Goal: Task Accomplishment & Management: Complete application form

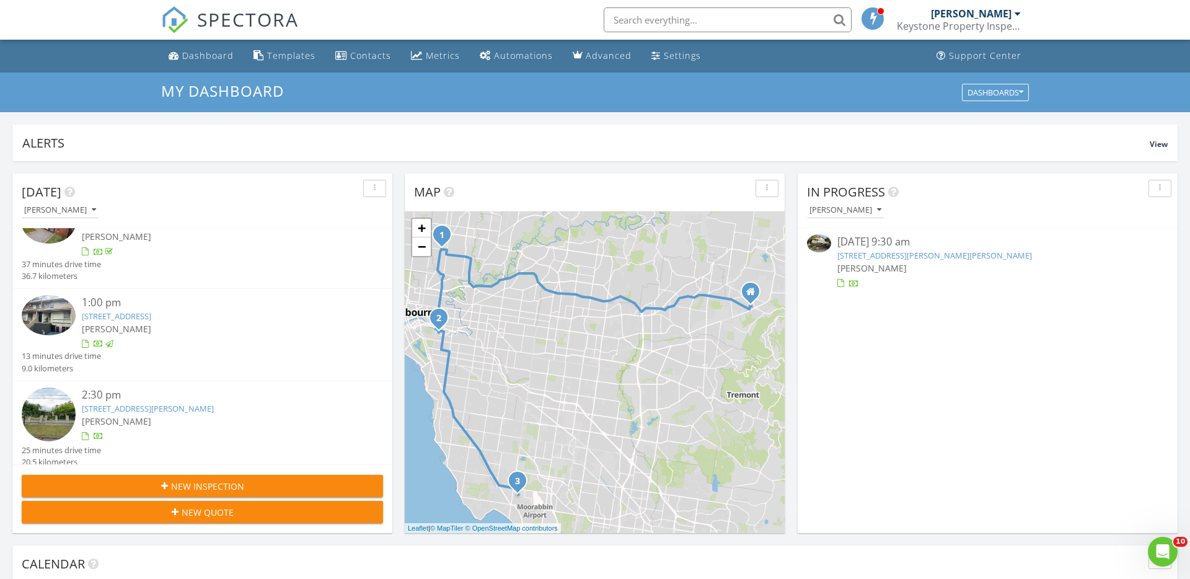
scroll to position [32, 0]
click at [1096, 331] on div "In Progress Simon Mannion 08/22/25 9:30 am 49 Highfield Rd, Warburton, VIC 3799…" at bounding box center [988, 354] width 380 height 360
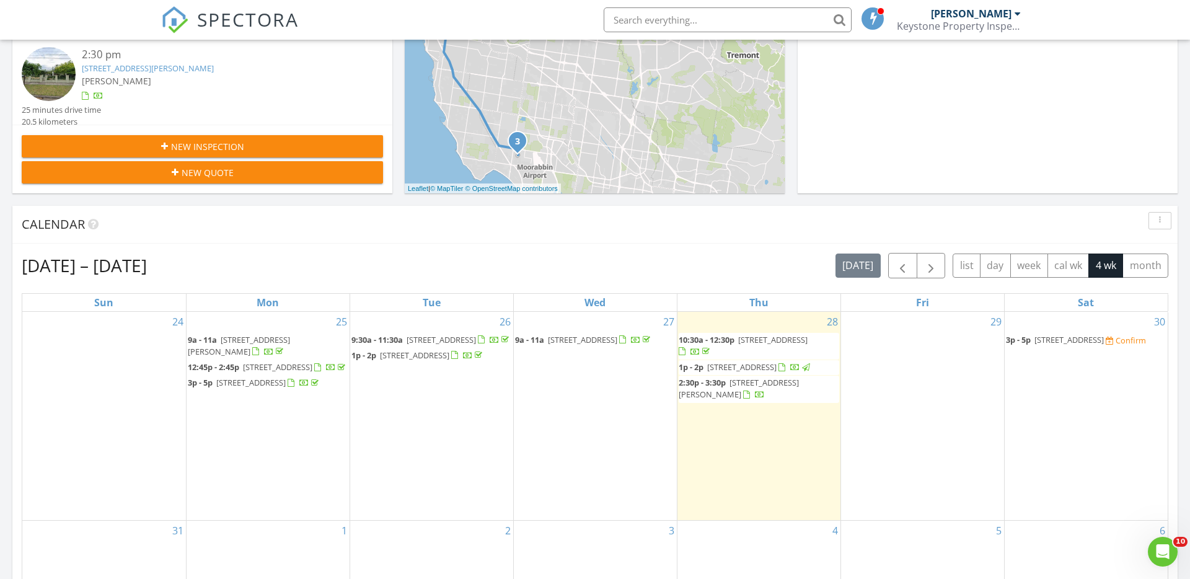
scroll to position [344, 0]
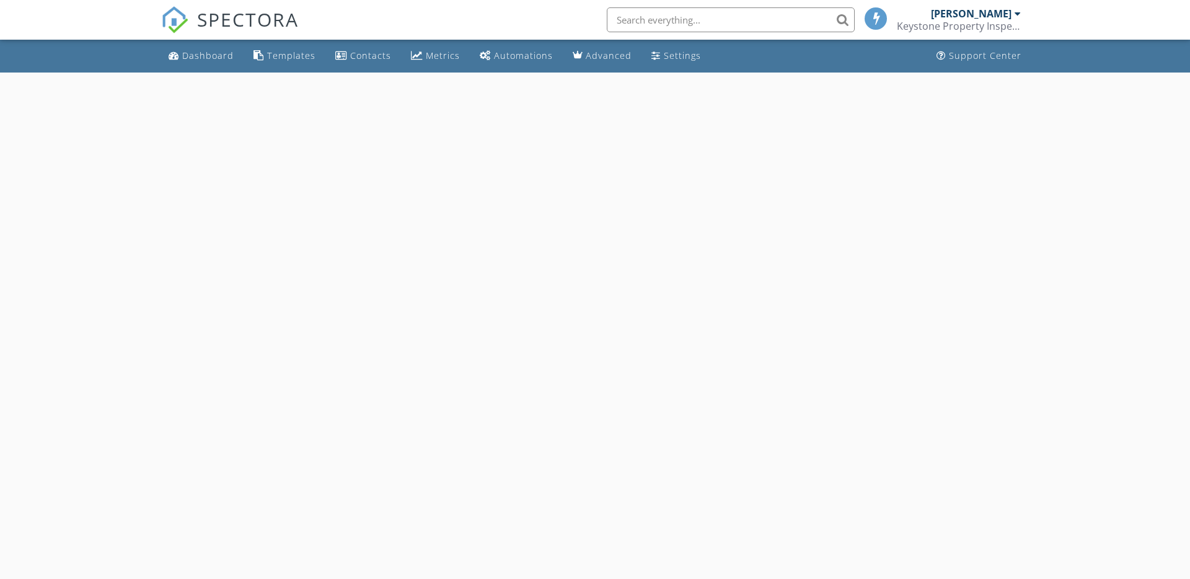
select select "7"
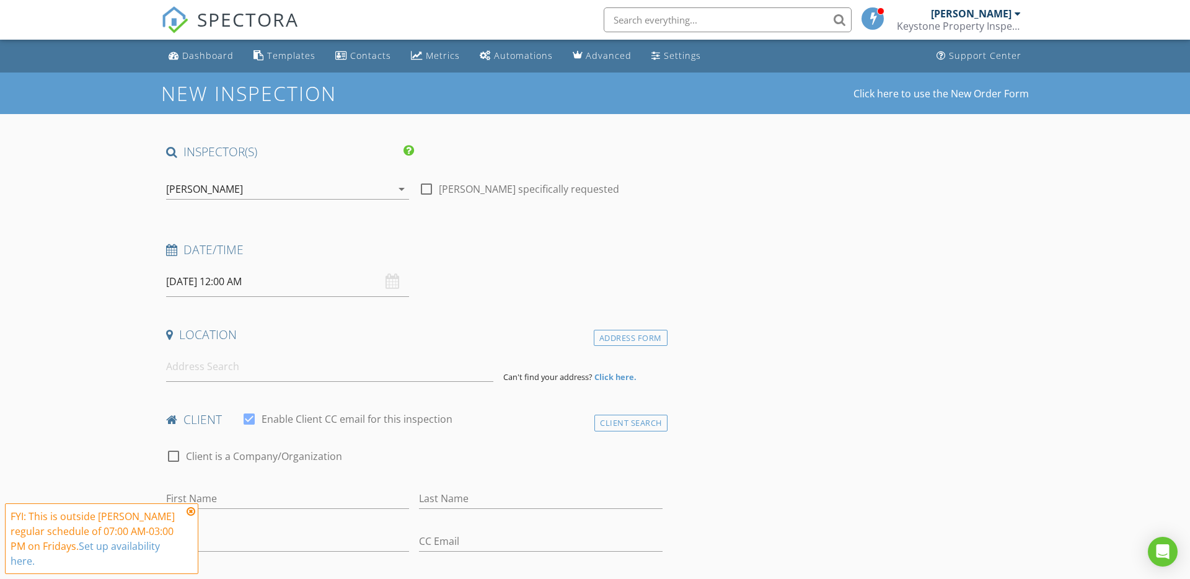
click at [237, 279] on input "29/08/2025 12:00 AM" at bounding box center [287, 282] width 243 height 30
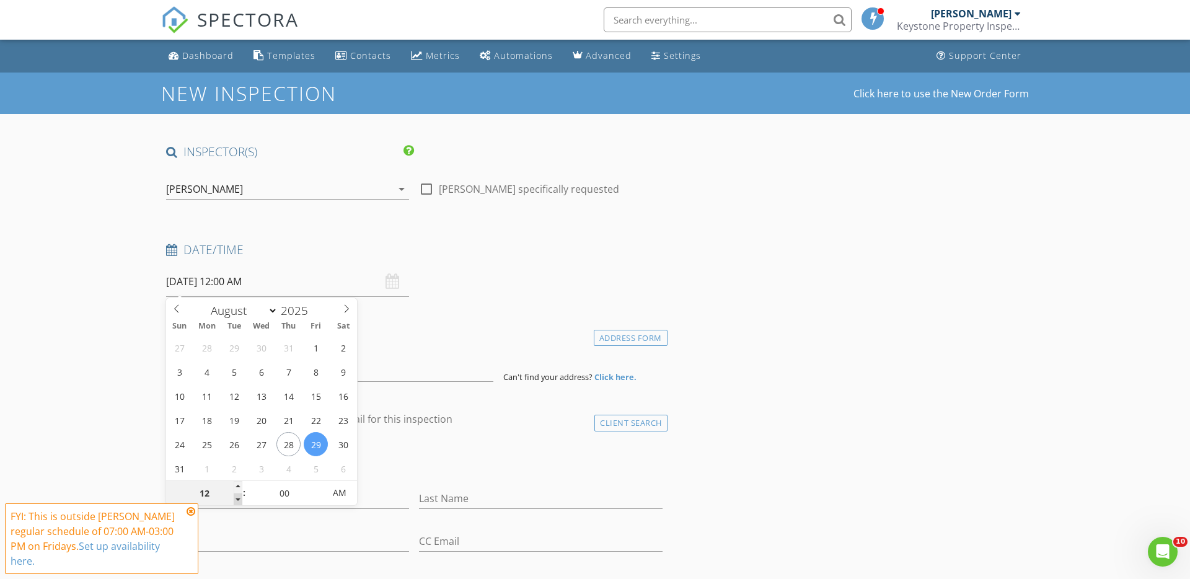
type input "11"
click at [239, 502] on span at bounding box center [238, 499] width 9 height 12
type input "[DATE] 11:00 AM"
click at [339, 493] on span "PM" at bounding box center [339, 492] width 34 height 25
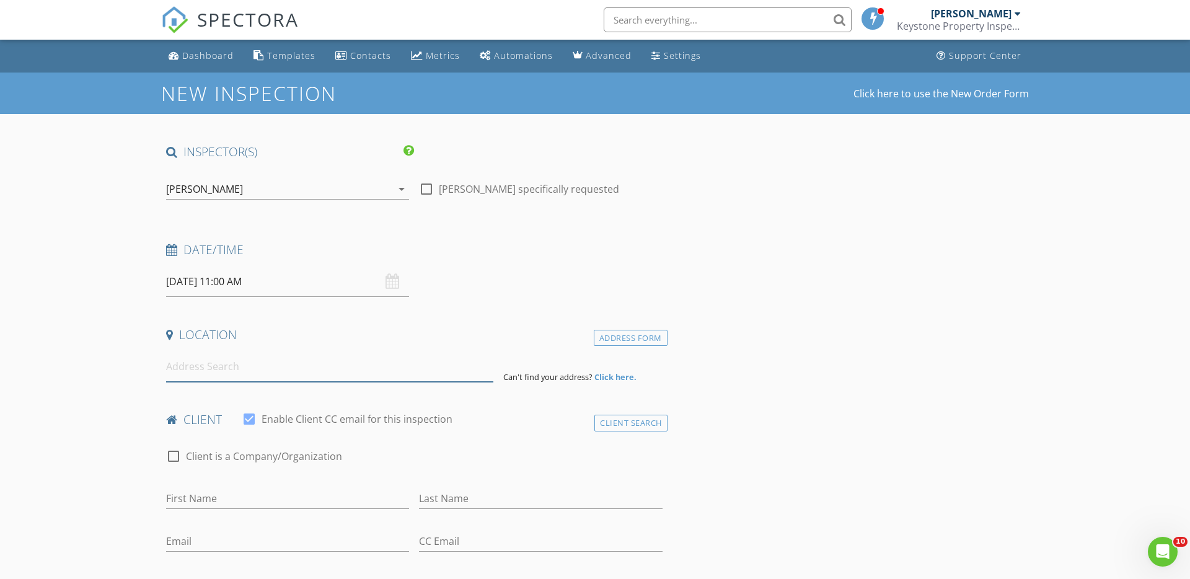
click at [185, 369] on input at bounding box center [329, 366] width 327 height 30
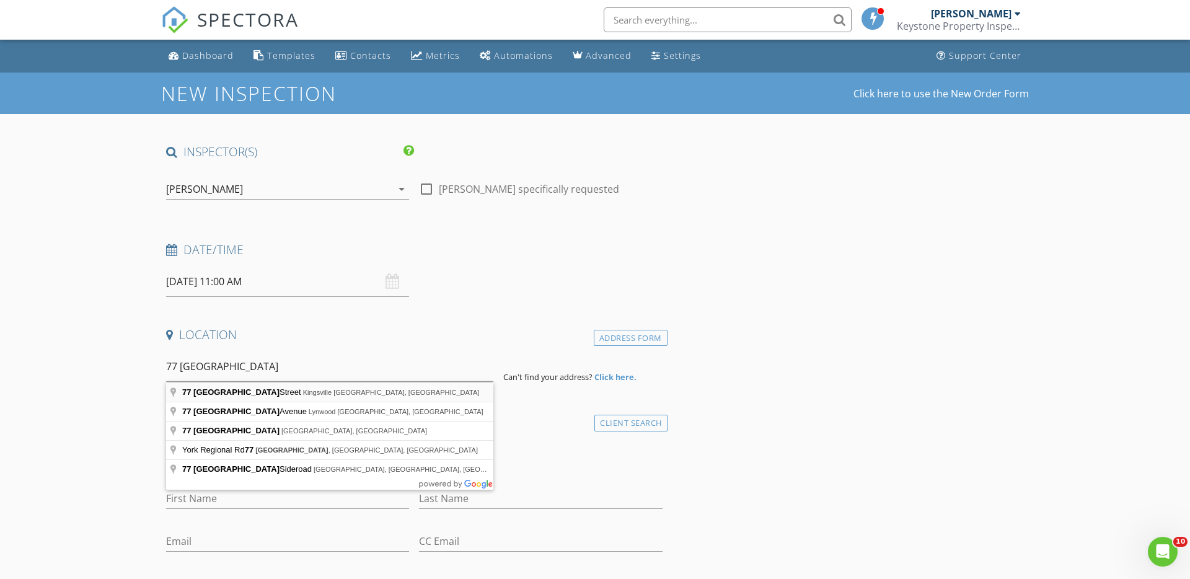
type input "77 Queensville Street, Kingsville VIC, Australia"
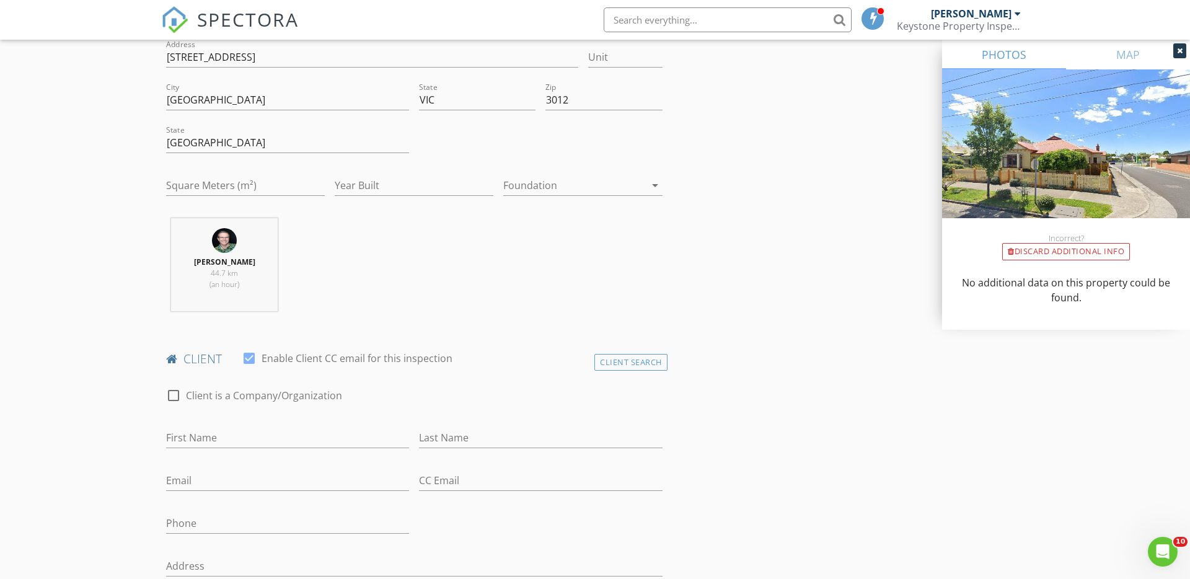
scroll to position [316, 0]
click at [191, 437] on input "First Name" at bounding box center [287, 436] width 243 height 20
type input "[PERSON_NAME]"
type input "Viola"
click at [177, 477] on input "Email" at bounding box center [287, 479] width 243 height 20
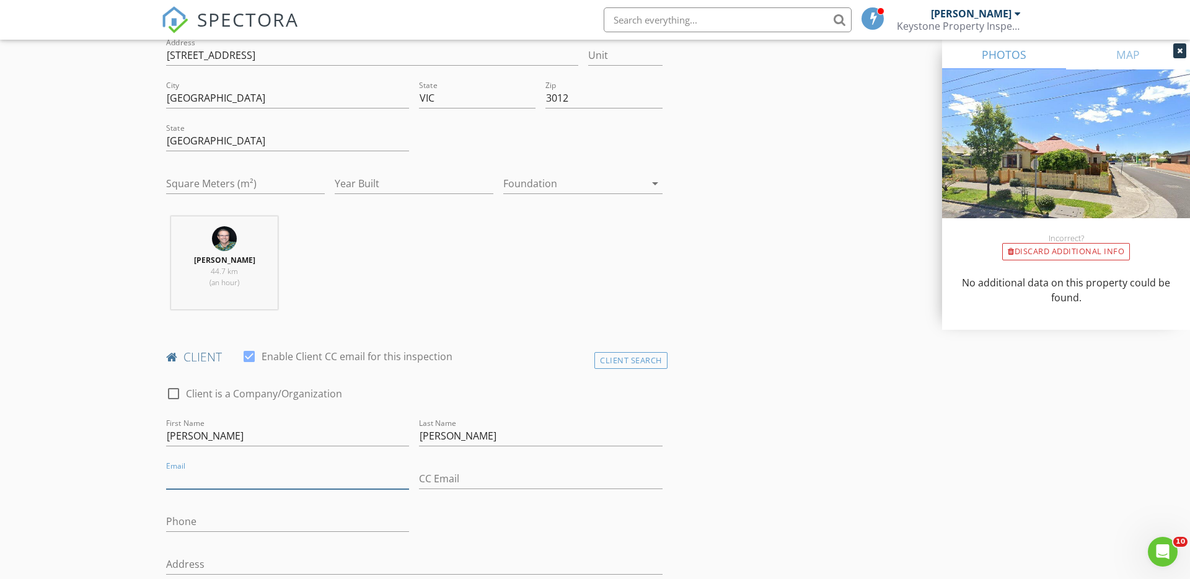
click at [187, 476] on input "Email" at bounding box center [287, 479] width 243 height 20
paste input "louviola40@gmail.com"
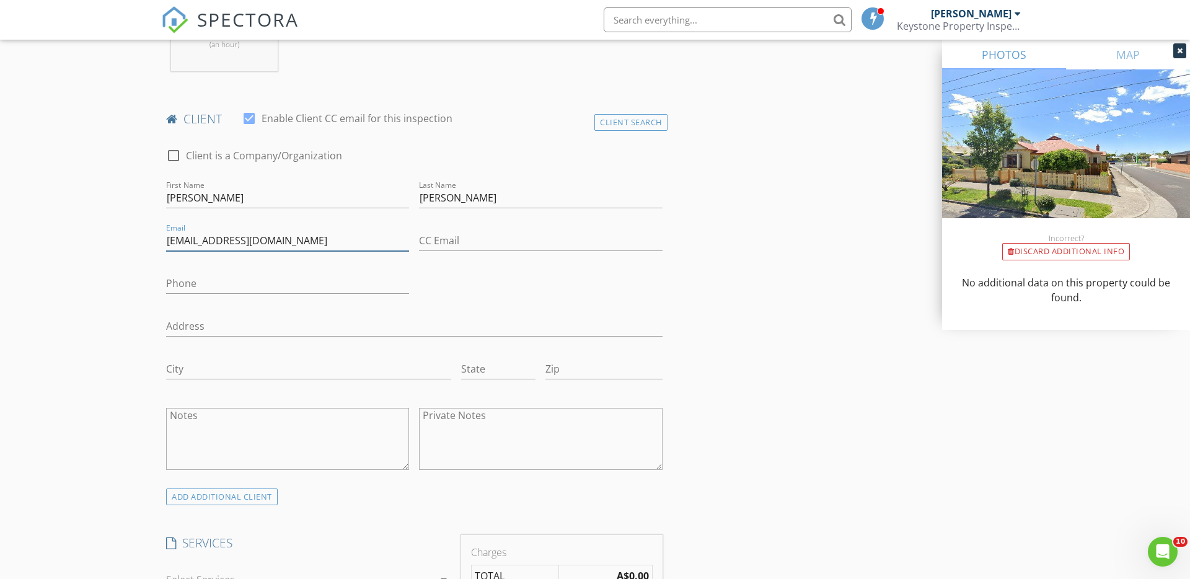
scroll to position [558, 0]
type input "louviola40@gmail.com"
click at [223, 277] on input "Phone" at bounding box center [287, 280] width 243 height 20
paste input "+61411527674"
type input "+61411527674"
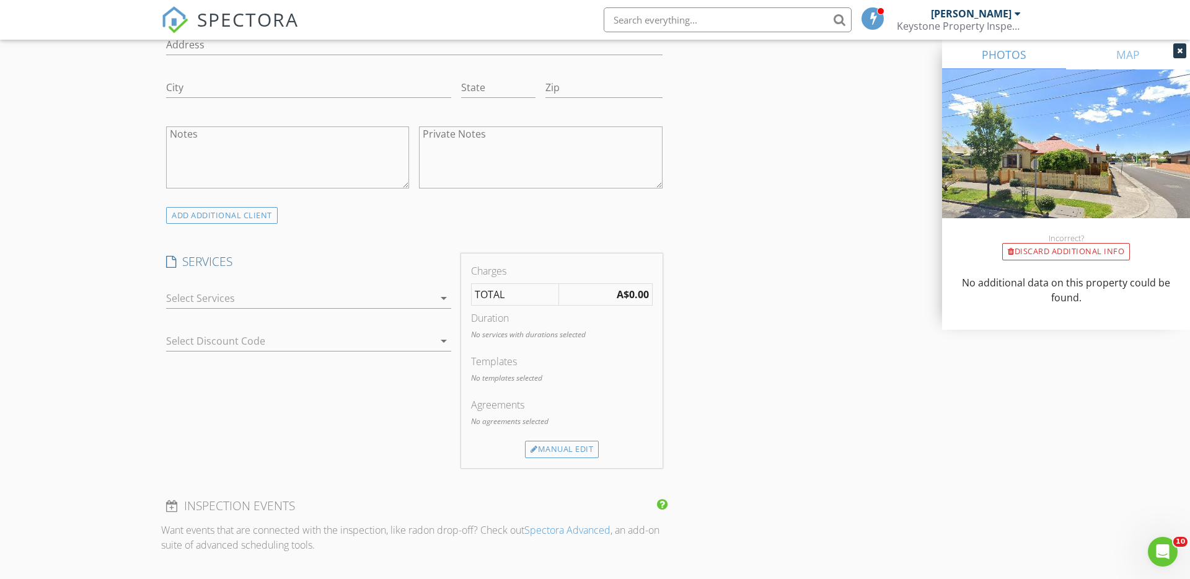
scroll to position [841, 0]
click at [202, 296] on div at bounding box center [300, 293] width 268 height 20
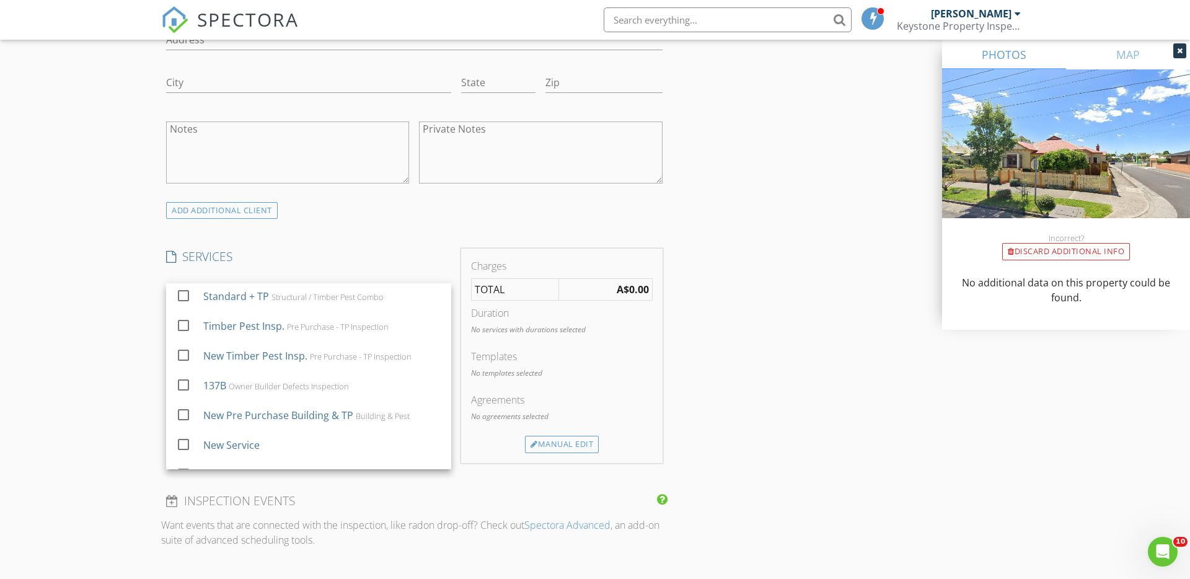
scroll to position [151, 0]
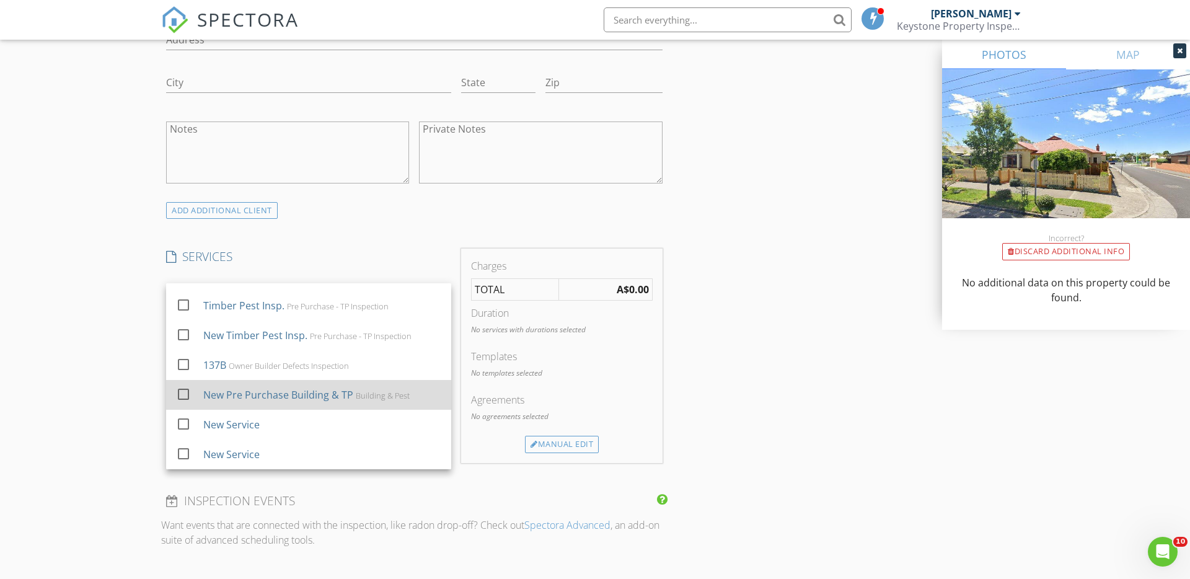
click at [293, 393] on div "New Pre Purchase Building & TP" at bounding box center [278, 394] width 150 height 15
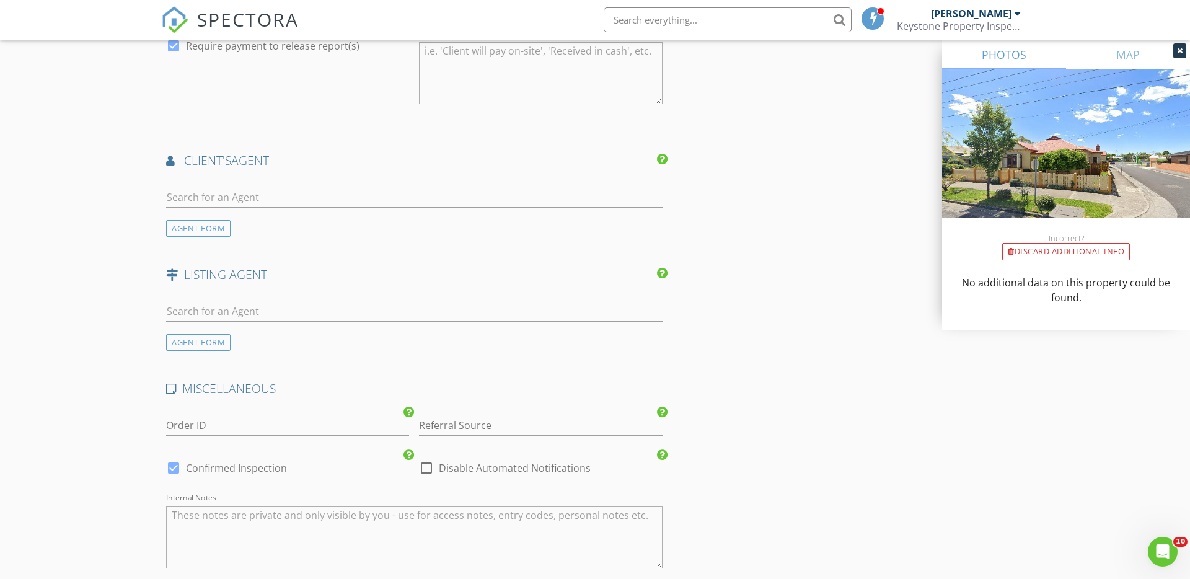
scroll to position [1478, 0]
click at [179, 309] on input "text" at bounding box center [414, 309] width 497 height 20
click at [190, 343] on div "AGENT FORM" at bounding box center [198, 340] width 64 height 17
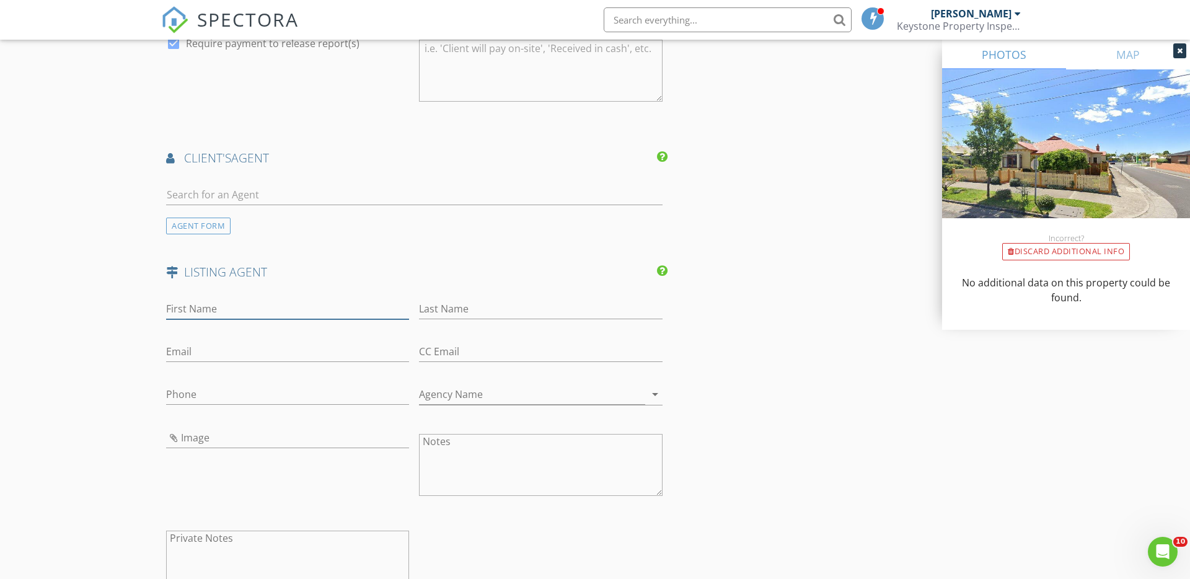
click at [190, 307] on input "First Name" at bounding box center [287, 309] width 243 height 20
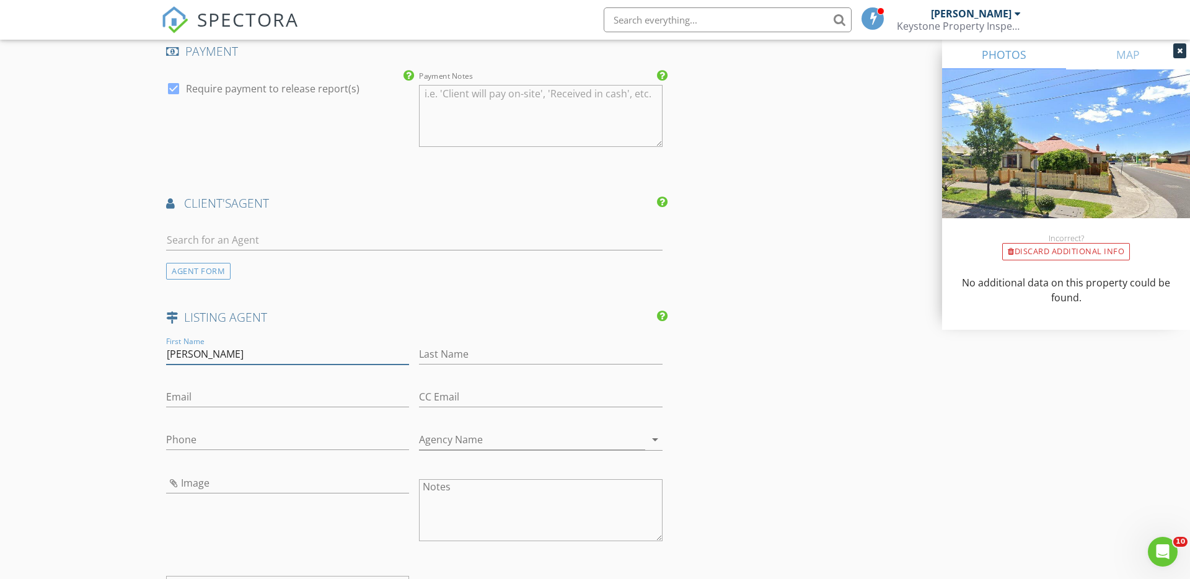
type input "Tate"
type input "Moore"
click at [431, 398] on input "CC Email" at bounding box center [540, 398] width 243 height 20
click at [444, 443] on input "Agency Name" at bounding box center [532, 441] width 226 height 20
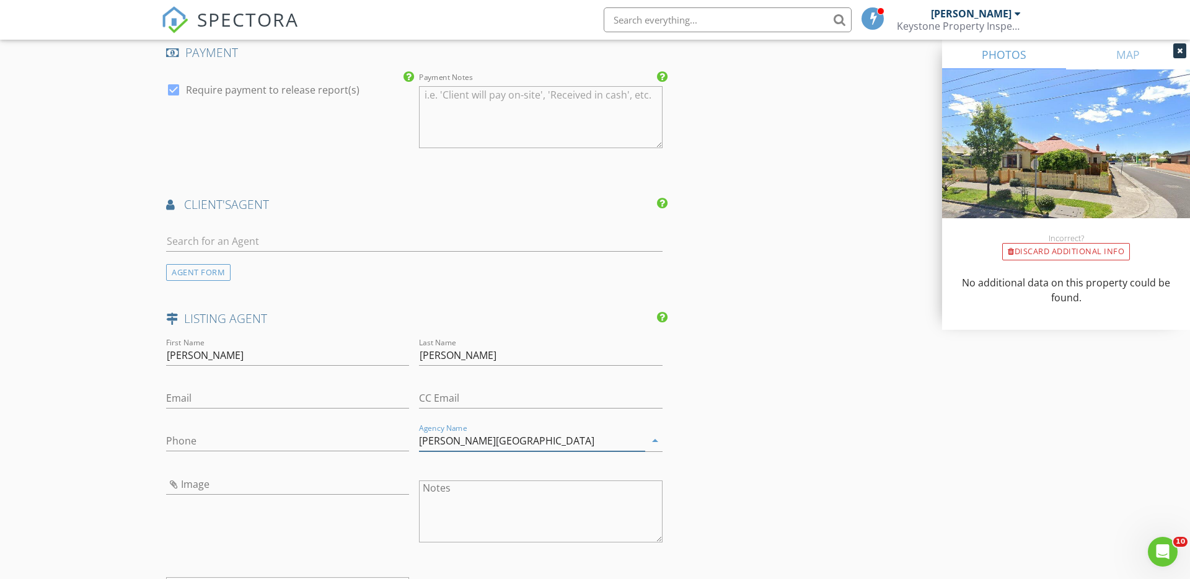
type input "Jas Stephenson - Yarraville"
click at [189, 441] on input "Phone" at bounding box center [287, 441] width 243 height 20
paste input "+61421731706"
type input "+61421731706"
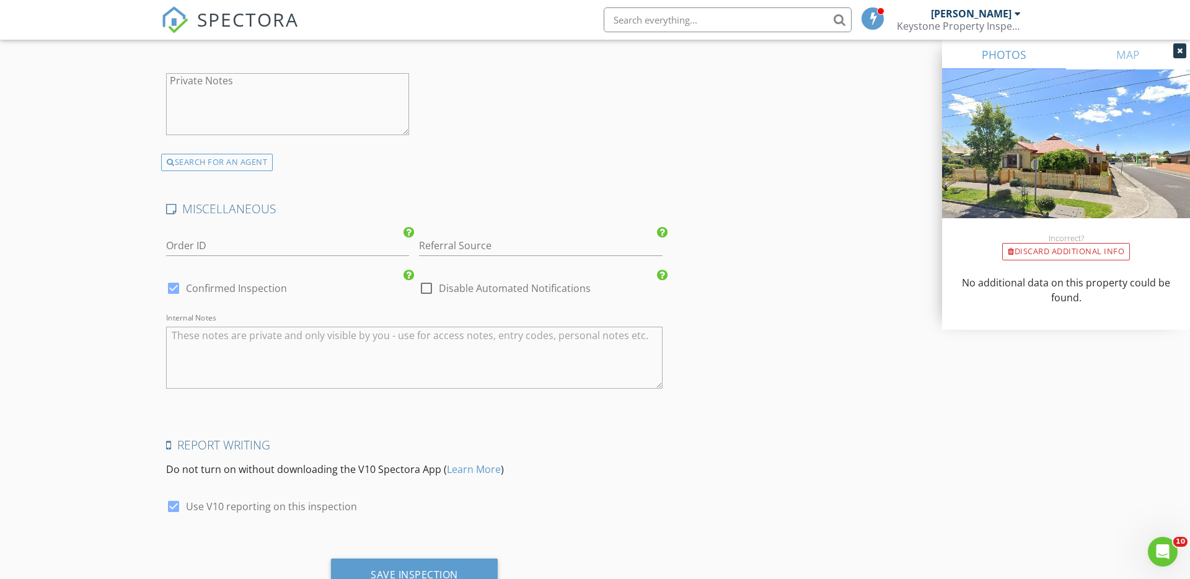
scroll to position [1987, 0]
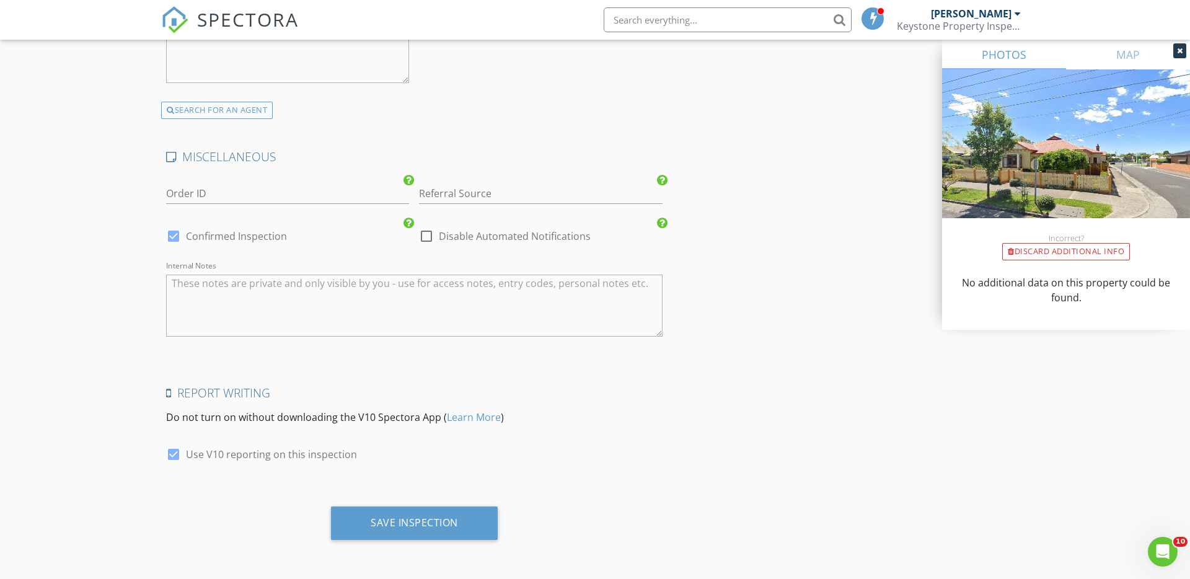
click at [174, 236] on div at bounding box center [173, 236] width 21 height 21
checkbox input "false"
checkbox input "true"
click at [431, 524] on div "Save Inspection" at bounding box center [414, 522] width 87 height 12
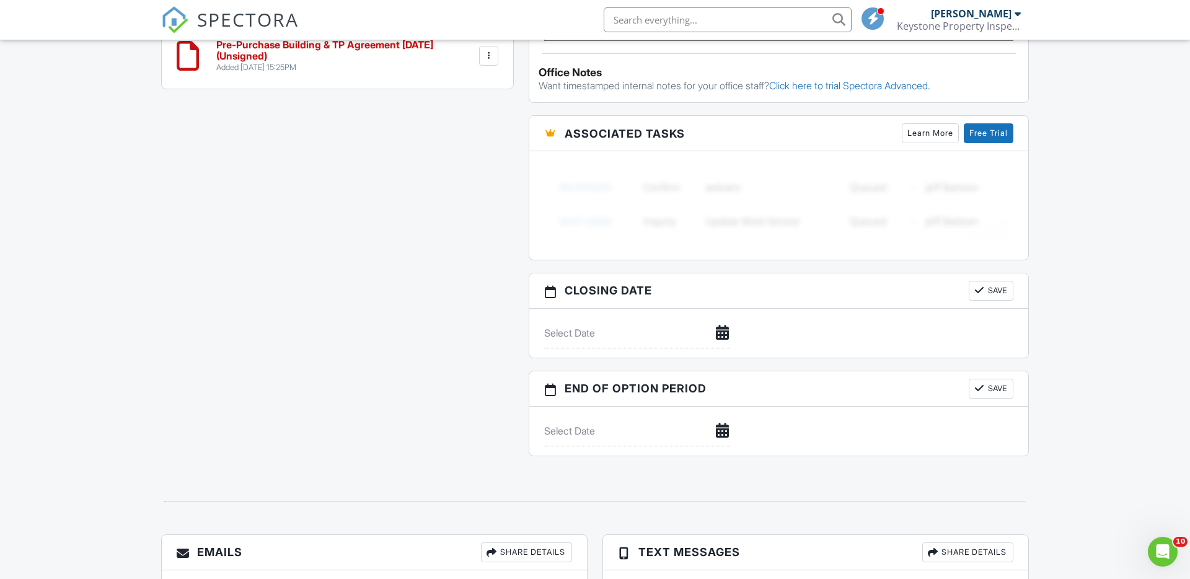
scroll to position [1115, 0]
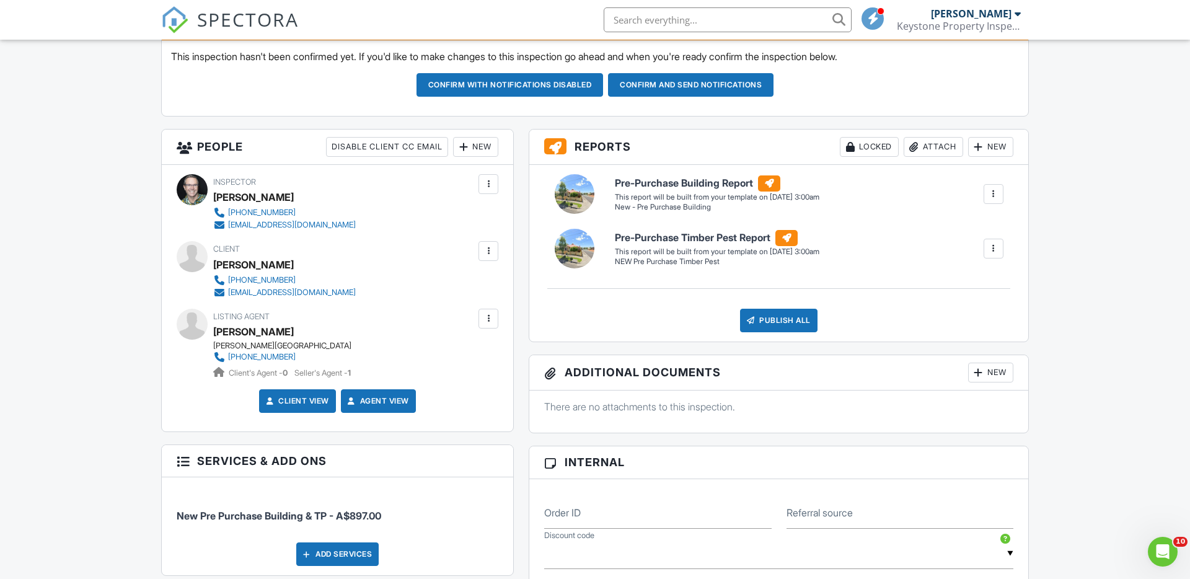
scroll to position [0, 0]
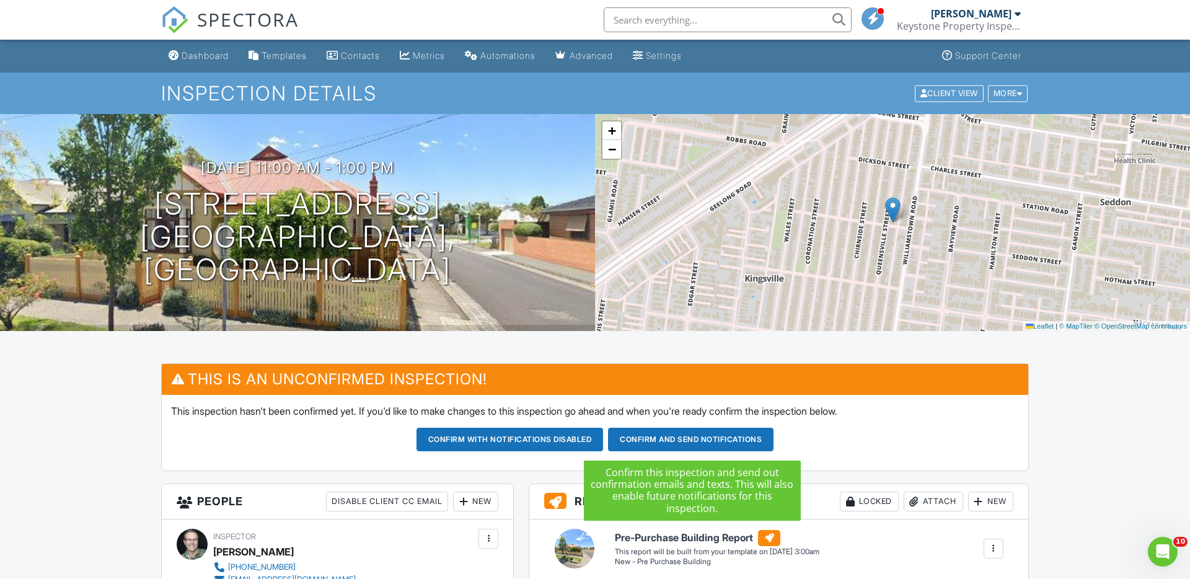
click at [604, 437] on button "Confirm and send notifications" at bounding box center [510, 440] width 187 height 24
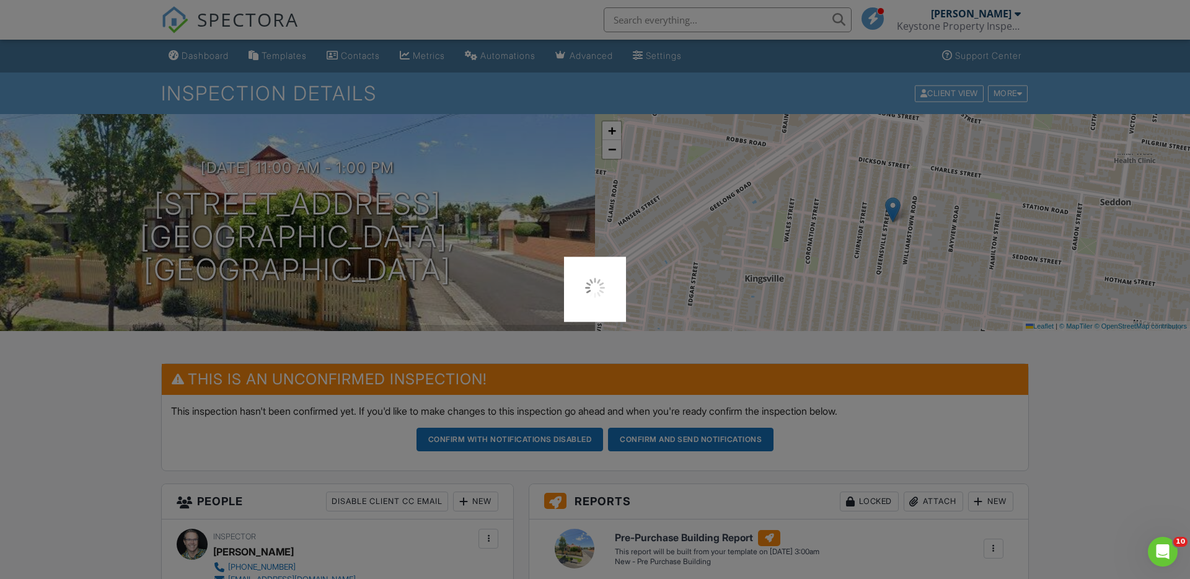
click at [699, 437] on div at bounding box center [595, 289] width 1190 height 579
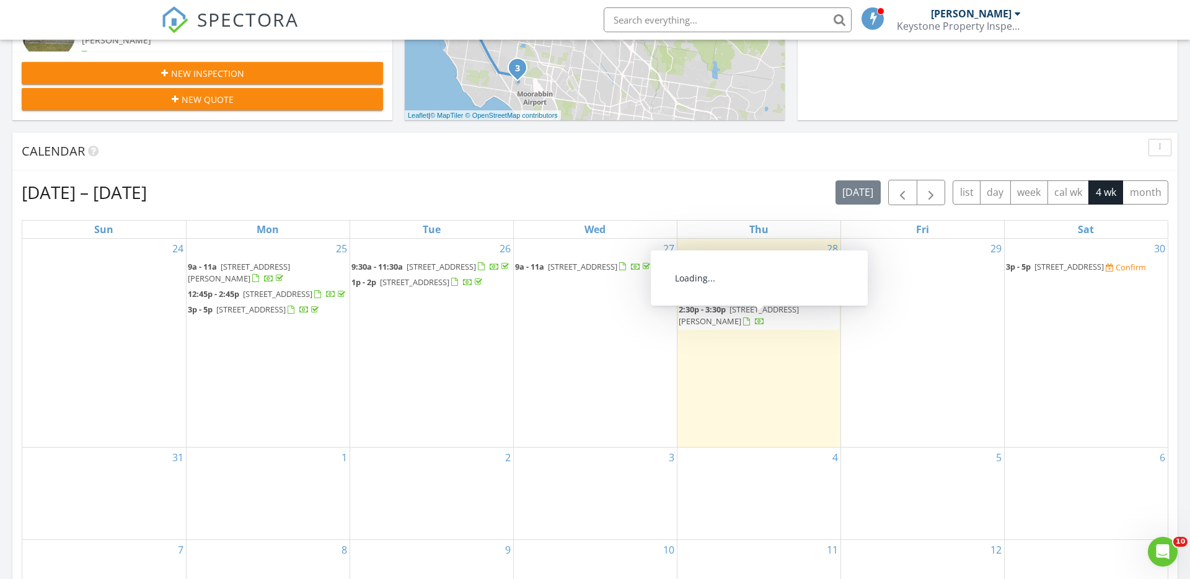
click at [737, 322] on span "15 Alice St, Cheltenham 3192" at bounding box center [739, 315] width 120 height 23
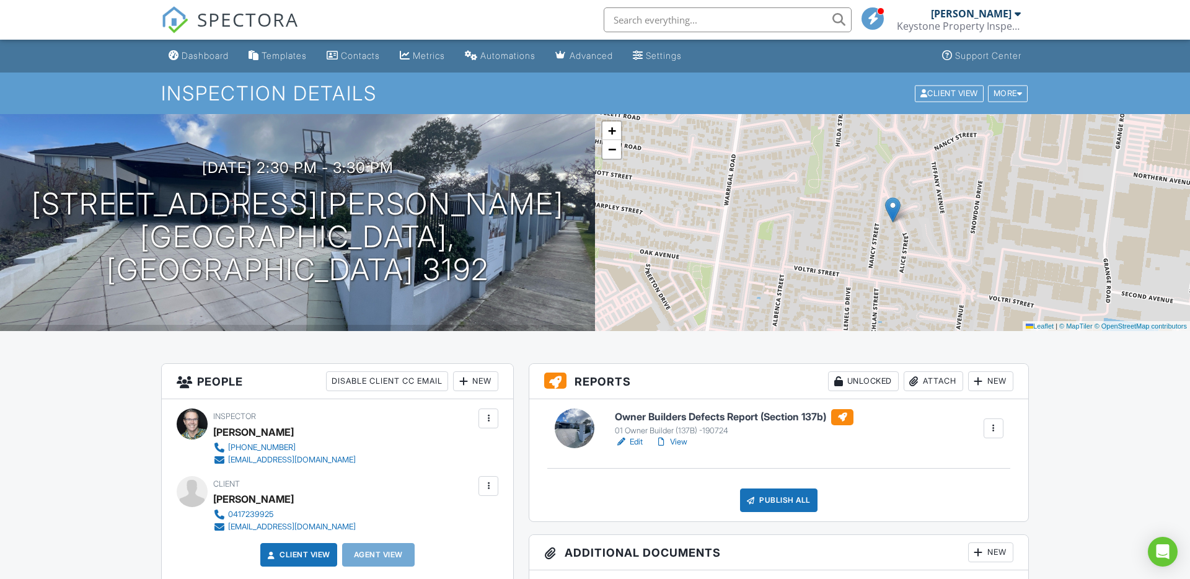
click at [641, 443] on link "Edit" at bounding box center [629, 442] width 28 height 12
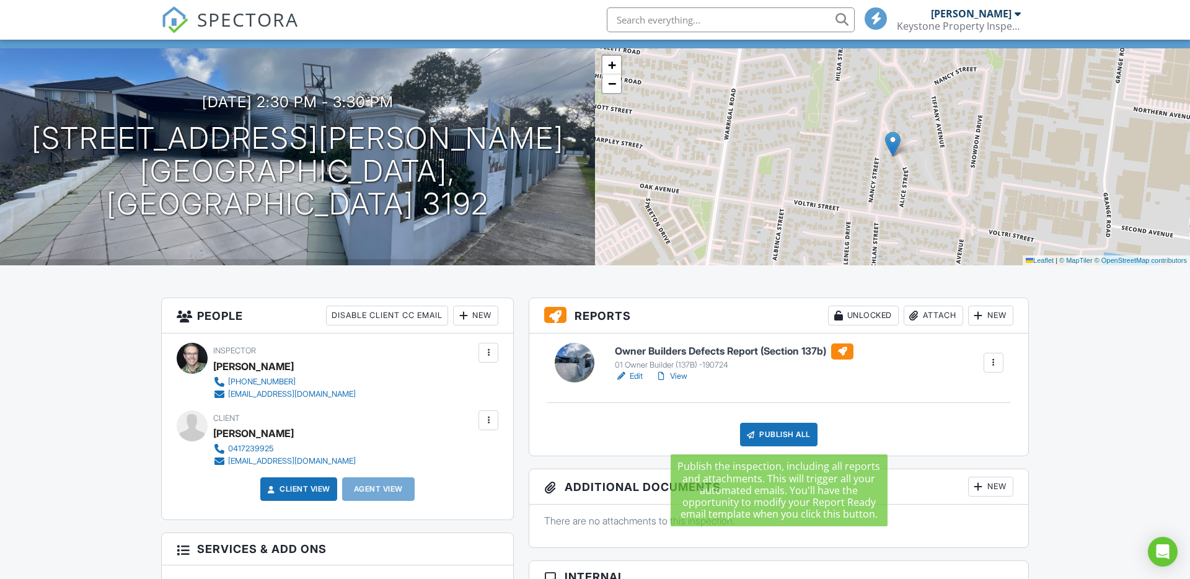
click at [770, 432] on div "Publish All" at bounding box center [778, 435] width 77 height 24
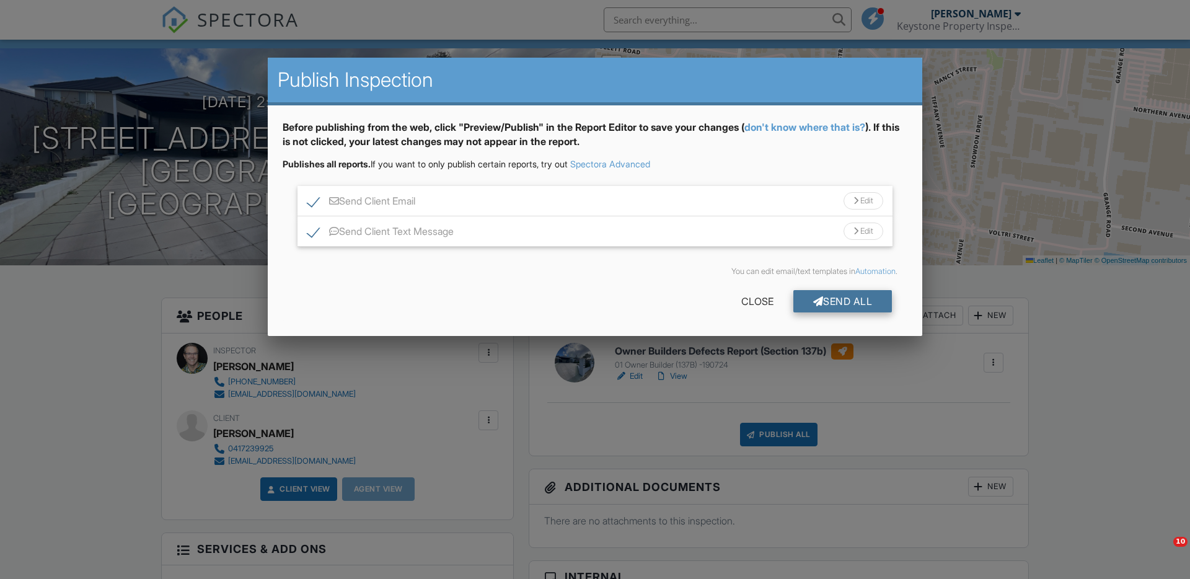
click at [843, 301] on div "Send All" at bounding box center [842, 301] width 99 height 22
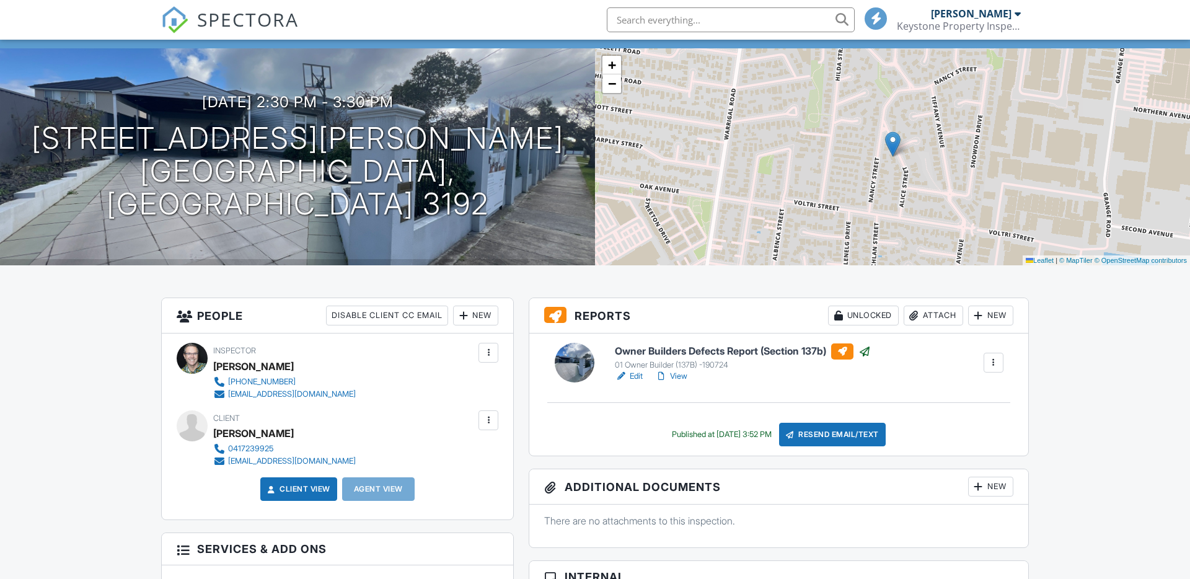
scroll to position [66, 0]
